Goal: Transaction & Acquisition: Purchase product/service

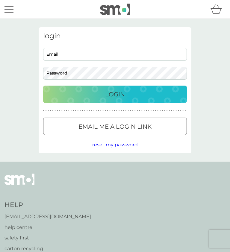
click at [71, 56] on input "Email" at bounding box center [115, 54] width 144 height 13
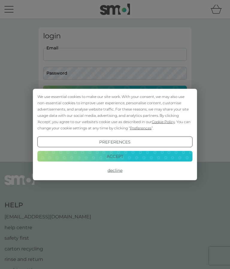
click at [121, 158] on button "Accept" at bounding box center [114, 156] width 155 height 11
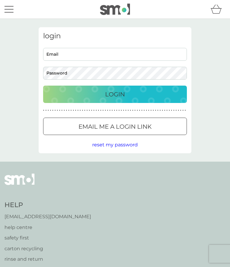
click at [75, 56] on input "Email" at bounding box center [115, 54] width 144 height 13
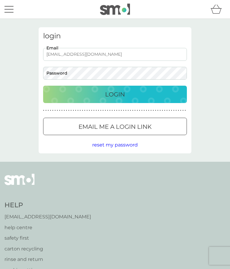
type input "tallisf@me.com"
click at [119, 95] on p "Login" at bounding box center [115, 95] width 20 height 10
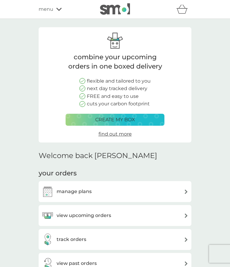
click at [121, 193] on div "manage plans" at bounding box center [115, 192] width 147 height 12
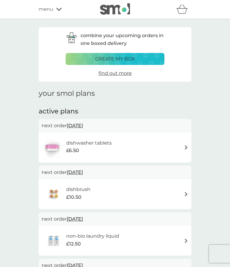
click at [86, 194] on div "£10.50" at bounding box center [78, 198] width 24 height 8
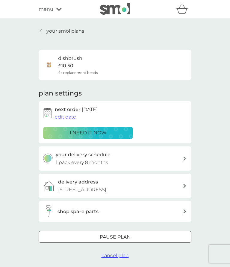
click at [152, 159] on div "your delivery schedule 1 pack every 8 months" at bounding box center [119, 158] width 127 height 15
select select "8"
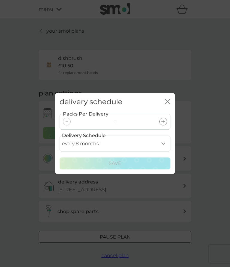
click at [169, 105] on button "close" at bounding box center [167, 102] width 5 height 6
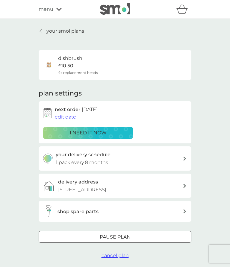
click at [94, 134] on p "i need it now" at bounding box center [88, 133] width 37 height 8
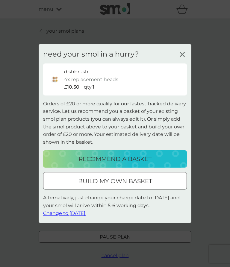
click at [185, 54] on icon at bounding box center [182, 54] width 9 height 9
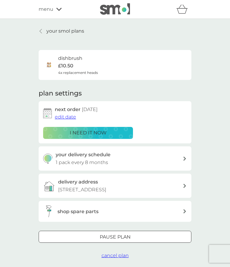
click at [63, 12] on div "menu" at bounding box center [64, 9] width 51 height 8
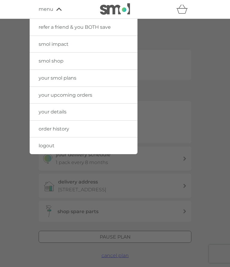
click at [85, 80] on link "your smol plans" at bounding box center [84, 78] width 108 height 17
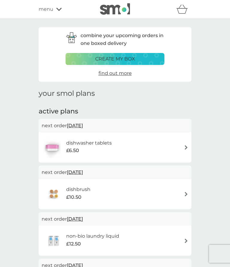
click at [142, 148] on div "dishwasher tablets £6.50" at bounding box center [115, 147] width 147 height 21
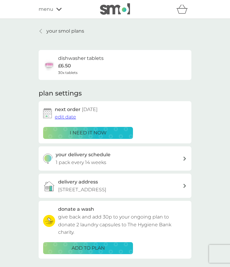
click at [90, 133] on p "i need it now" at bounding box center [88, 133] width 37 height 8
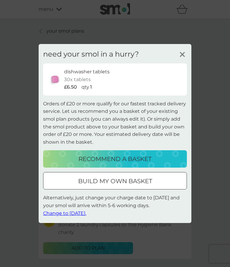
click at [121, 82] on div "dishwasher tablets 30x tablets £6.50 qty 1" at bounding box center [123, 79] width 118 height 23
click at [181, 58] on icon at bounding box center [182, 54] width 9 height 9
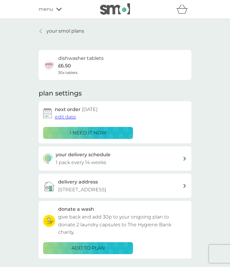
click at [98, 131] on p "i need it now" at bounding box center [88, 133] width 37 height 8
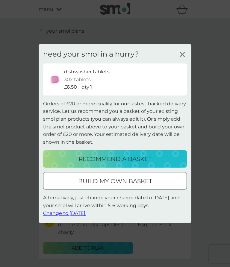
click at [122, 181] on div at bounding box center [122, 181] width 0 height 0
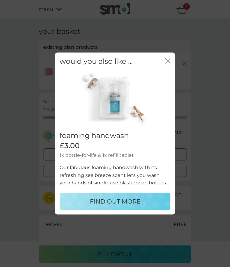
click at [167, 62] on icon "close" at bounding box center [167, 60] width 5 height 5
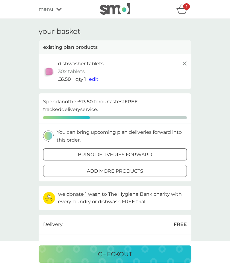
click at [122, 171] on div at bounding box center [122, 171] width 0 height 0
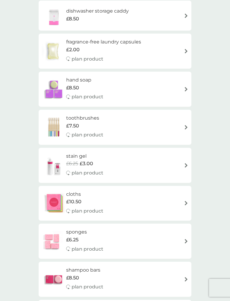
scroll to position [364, 0]
click at [139, 165] on div "stain gel £6.25 £3.00 plan product" at bounding box center [115, 166] width 147 height 26
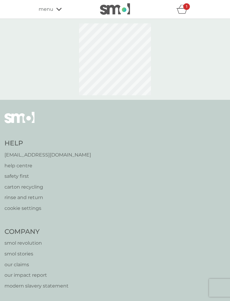
select select "182"
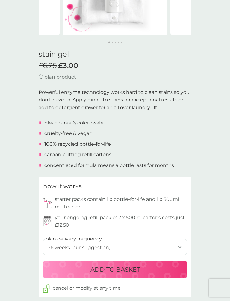
scroll to position [117, 0]
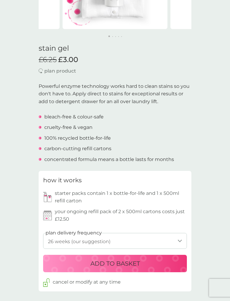
click at [116, 261] on p "ADD TO BASKET" at bounding box center [115, 264] width 49 height 10
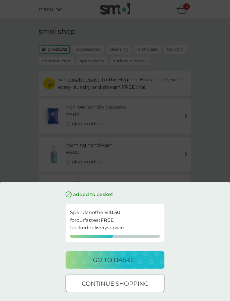
click at [124, 267] on div at bounding box center [115, 284] width 22 height 6
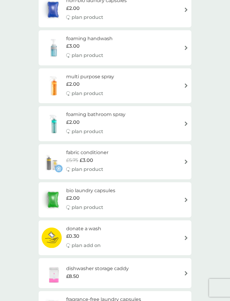
scroll to position [107, 0]
click at [144, 164] on div "fabric conditioner £5.75 £3.00 plan product" at bounding box center [115, 161] width 147 height 26
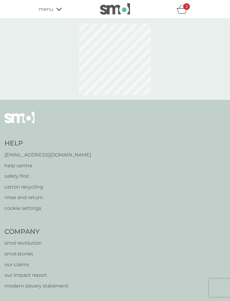
select select "182"
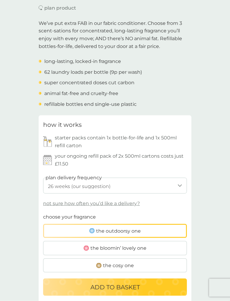
scroll to position [180, 0]
click at [127, 246] on span "the bloomin’ lovely one" at bounding box center [119, 248] width 56 height 8
click at [43, 213] on input "the bloomin’ lovely one" at bounding box center [43, 213] width 0 height 0
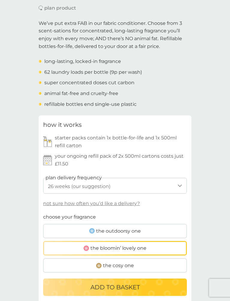
click at [118, 267] on p "ADD TO BASKET" at bounding box center [115, 287] width 49 height 10
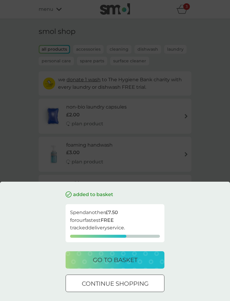
click at [124, 267] on div at bounding box center [115, 284] width 22 height 6
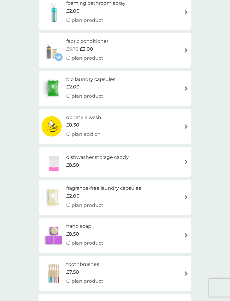
scroll to position [218, 0]
click at [152, 231] on div "hand soap £8.50 plan product" at bounding box center [115, 235] width 147 height 26
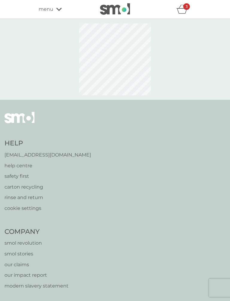
select select "91"
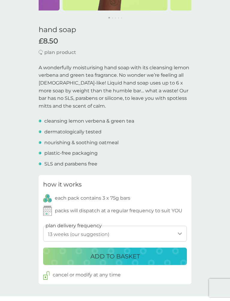
scroll to position [136, 0]
click at [121, 252] on p "ADD TO BASKET" at bounding box center [115, 257] width 49 height 10
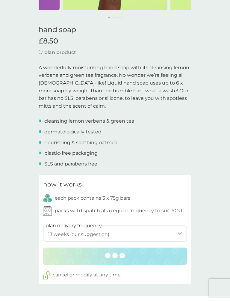
scroll to position [136, 0]
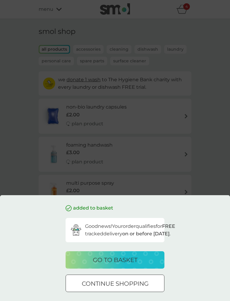
click at [124, 261] on p "go to basket" at bounding box center [115, 260] width 45 height 10
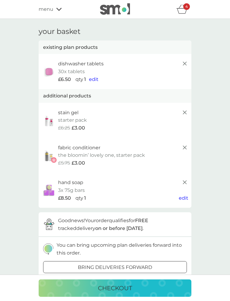
click at [121, 267] on p "checkout" at bounding box center [115, 288] width 34 height 10
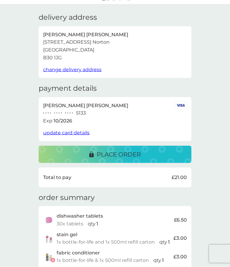
scroll to position [13, 0]
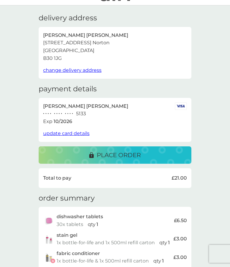
click at [116, 155] on p "place order" at bounding box center [119, 156] width 44 height 10
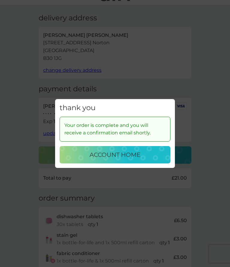
click at [122, 156] on p "account home" at bounding box center [115, 155] width 51 height 10
